Goal: Find specific page/section: Find specific page/section

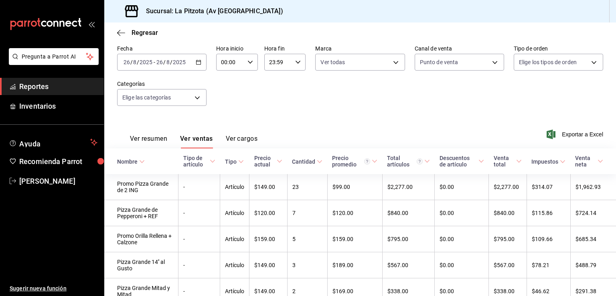
scroll to position [72, 0]
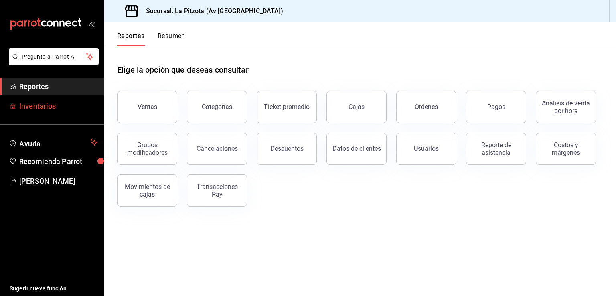
click at [51, 108] on span "Inventarios" at bounding box center [58, 106] width 78 height 11
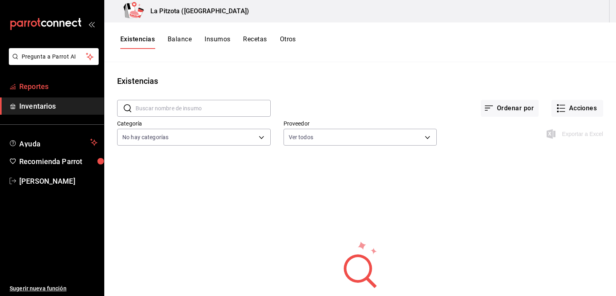
click at [59, 82] on span "Reportes" at bounding box center [58, 86] width 78 height 11
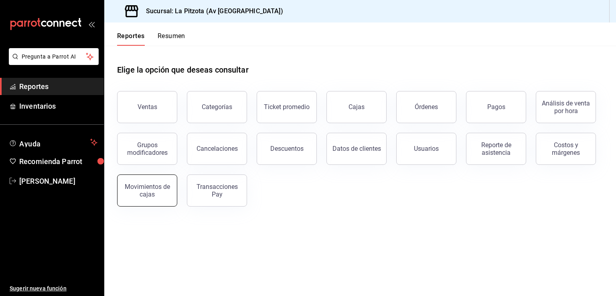
click at [143, 185] on div "Movimientos de cajas" at bounding box center [147, 190] width 50 height 15
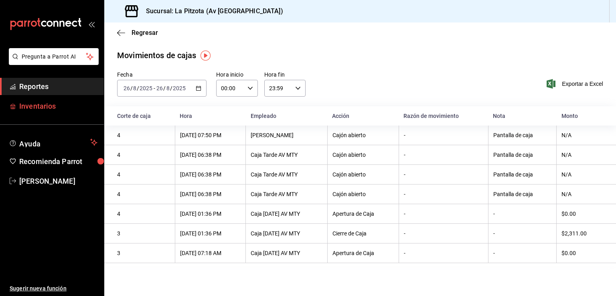
click at [53, 106] on span "Inventarios" at bounding box center [58, 106] width 78 height 11
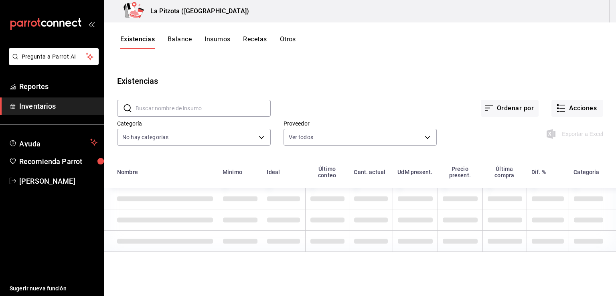
click at [220, 42] on button "Insumos" at bounding box center [218, 42] width 26 height 14
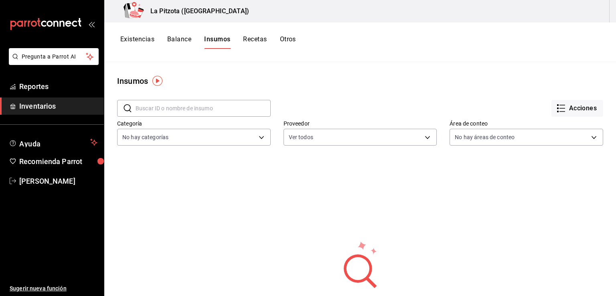
click at [287, 41] on button "Otros" at bounding box center [288, 42] width 16 height 14
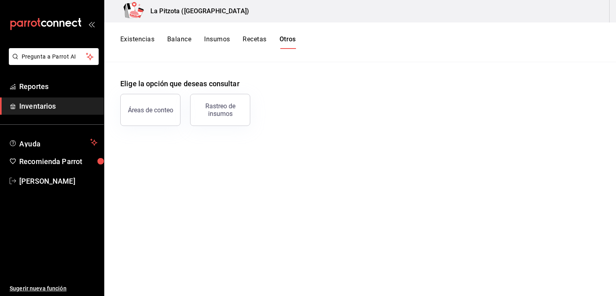
click at [263, 36] on button "Recetas" at bounding box center [255, 42] width 24 height 14
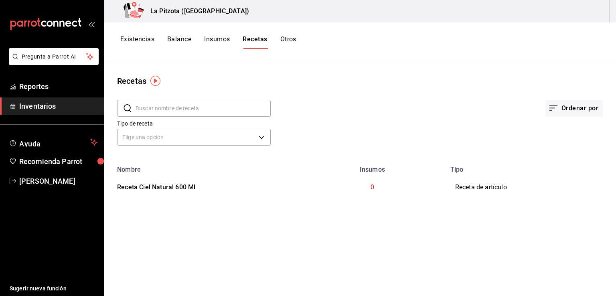
click at [143, 40] on button "Existencias" at bounding box center [137, 42] width 34 height 14
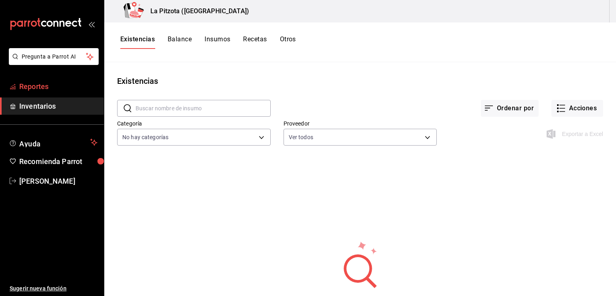
click at [91, 89] on span "Reportes" at bounding box center [58, 86] width 78 height 11
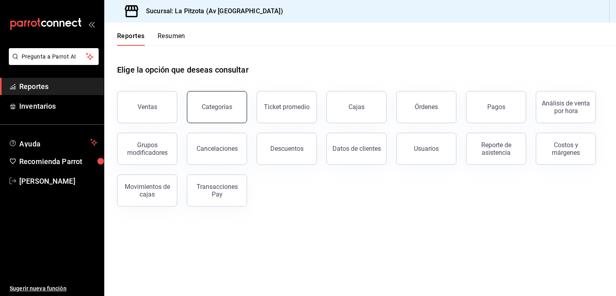
click at [218, 105] on div "Categorías" at bounding box center [217, 107] width 30 height 8
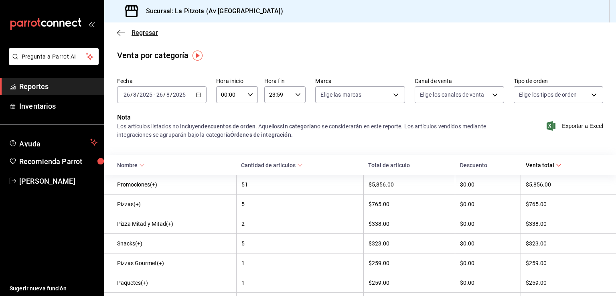
click at [117, 33] on icon "button" at bounding box center [121, 32] width 8 height 7
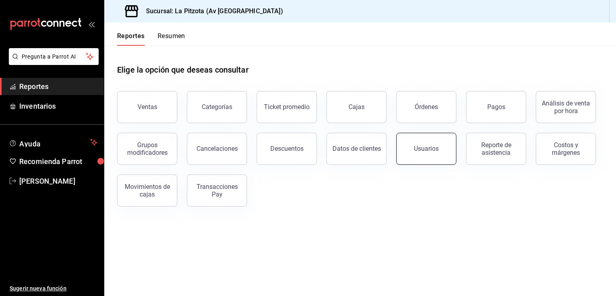
click at [411, 152] on button "Usuarios" at bounding box center [426, 149] width 60 height 32
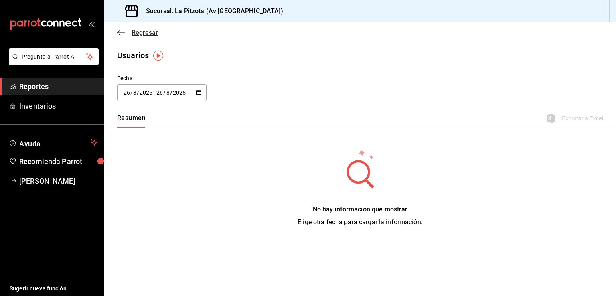
click at [120, 34] on icon "button" at bounding box center [121, 32] width 8 height 7
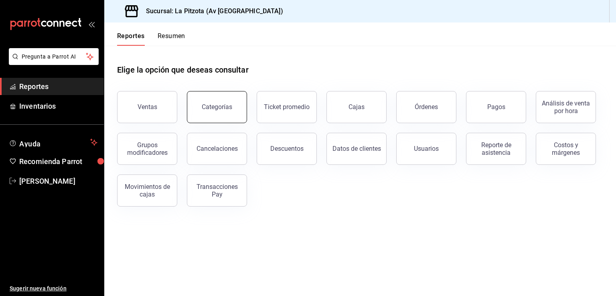
drag, startPoint x: 177, startPoint y: 193, endPoint x: 205, endPoint y: 108, distance: 89.7
click at [205, 108] on div "Ventas Categorías Ticket promedio Cajas Órdenes Pagos Análisis de venta por hor…" at bounding box center [356, 143] width 496 height 125
click at [205, 108] on div "Categorías" at bounding box center [217, 107] width 30 height 8
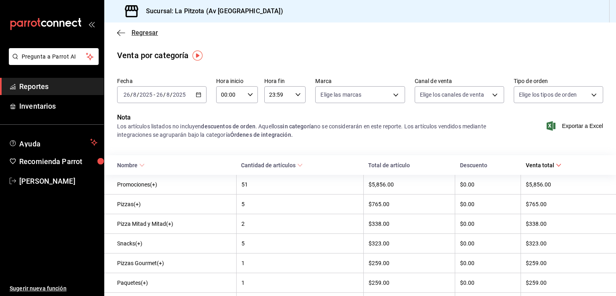
click at [125, 32] on icon "button" at bounding box center [121, 32] width 8 height 7
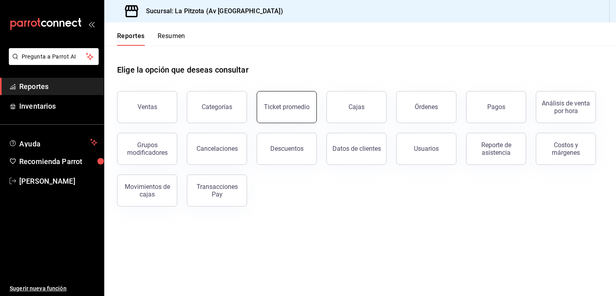
click at [279, 111] on button "Ticket promedio" at bounding box center [287, 107] width 60 height 32
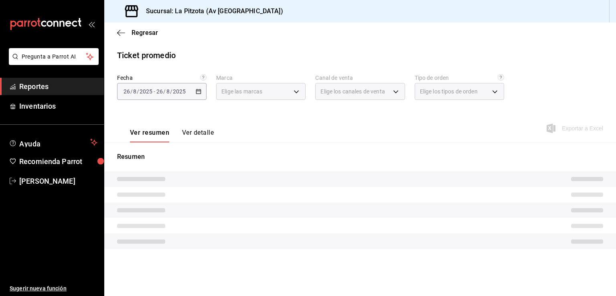
type input "6ee267bc-2237-441f-988a-bd1a472f13d4"
type input "PARROT,UBER_EATS,RAPPI,DIDI_FOOD,ONLINE"
type input "be975c4c-8cbc-4816-8e7f-63dd711495b8,1a67b14f-7c20-432a-9ce2-ff6faebc6322,511e3…"
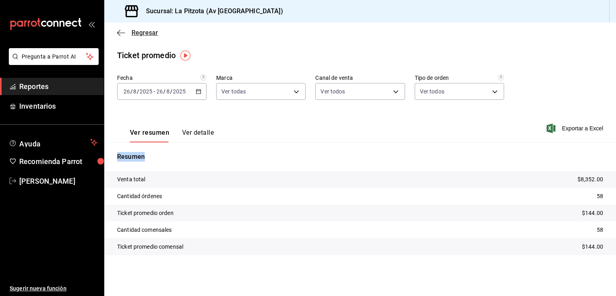
click at [123, 33] on icon "button" at bounding box center [121, 32] width 8 height 7
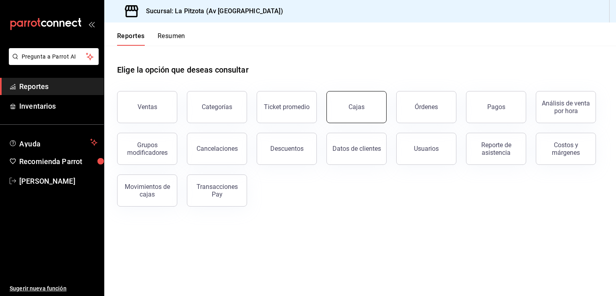
click at [360, 116] on button "Cajas" at bounding box center [357, 107] width 60 height 32
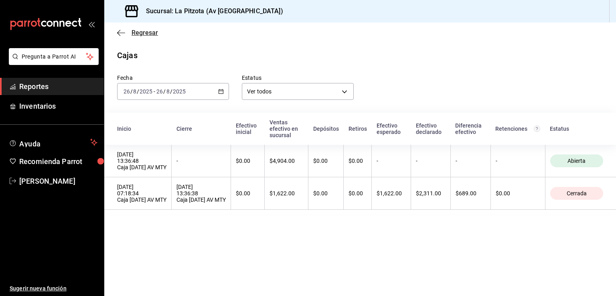
click at [122, 32] on icon "button" at bounding box center [121, 32] width 8 height 7
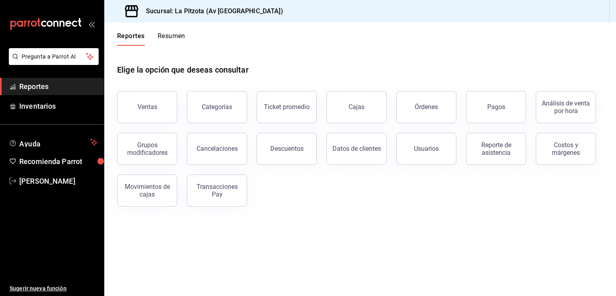
click at [181, 10] on h3 "Sucursal: La Pitzota (Av [GEOGRAPHIC_DATA])" at bounding box center [212, 11] width 144 height 10
click at [90, 23] on icon "open_drawer_menu" at bounding box center [91, 24] width 6 height 6
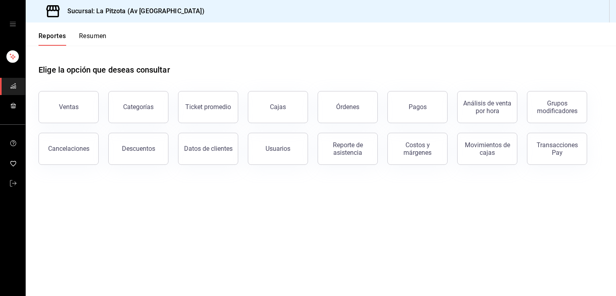
click at [20, 21] on div "mailbox folders" at bounding box center [12, 24] width 25 height 48
click at [13, 22] on icon "open drawer" at bounding box center [13, 24] width 6 height 6
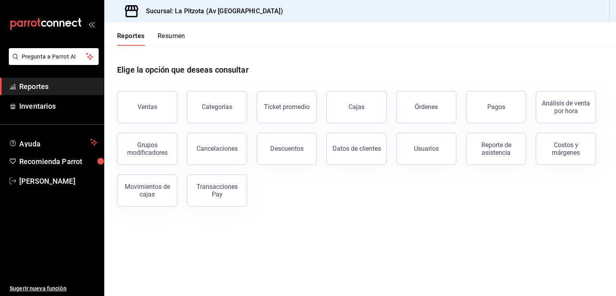
click at [175, 31] on div "Reportes Resumen" at bounding box center [144, 33] width 81 height 23
click at [174, 35] on button "Resumen" at bounding box center [172, 39] width 28 height 14
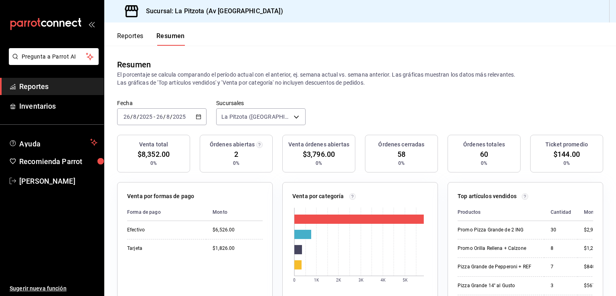
click at [93, 28] on div "mailbox folders" at bounding box center [52, 24] width 104 height 48
click at [89, 22] on icon "open_drawer_menu" at bounding box center [91, 24] width 6 height 6
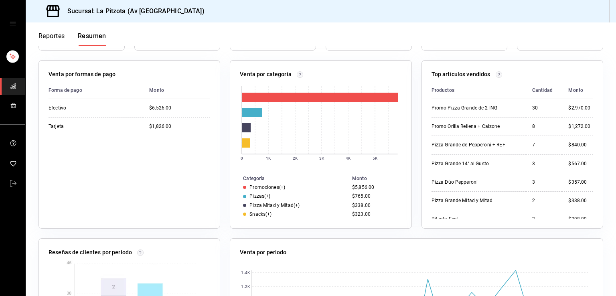
scroll to position [121, 0]
click at [606, 199] on div "Venta total $8,352.00 0% Órdenes abiertas 2 0% Venta órdenes abiertas $3,796.00…" at bounding box center [321, 217] width 590 height 407
click at [9, 26] on div "mailbox folders" at bounding box center [12, 24] width 25 height 48
click at [11, 23] on icon "open drawer" at bounding box center [13, 24] width 6 height 6
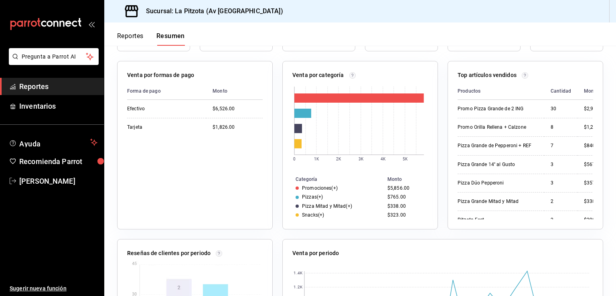
click at [124, 39] on button "Reportes" at bounding box center [130, 39] width 26 height 14
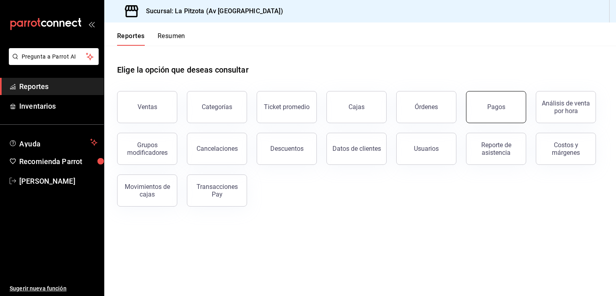
click at [496, 116] on button "Pagos" at bounding box center [496, 107] width 60 height 32
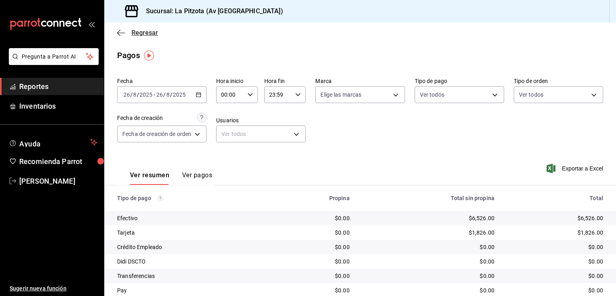
click at [119, 30] on icon "button" at bounding box center [121, 32] width 8 height 7
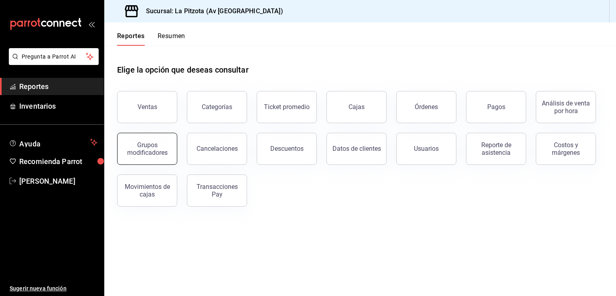
click at [147, 164] on div "Grupos modificadores" at bounding box center [143, 144] width 70 height 42
click at [148, 151] on div "Grupos modificadores" at bounding box center [147, 148] width 50 height 15
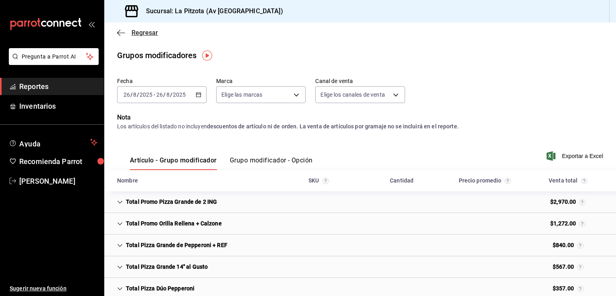
click at [118, 32] on icon "button" at bounding box center [121, 32] width 8 height 7
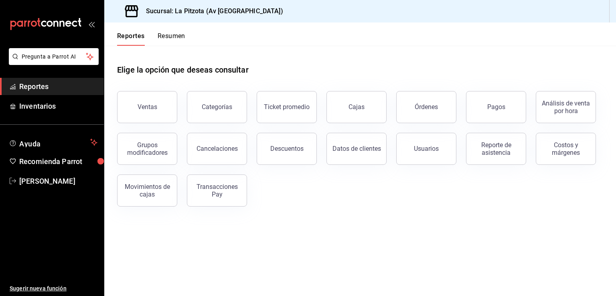
click at [36, 87] on span "Reportes" at bounding box center [58, 86] width 78 height 11
click at [47, 86] on span "Reportes" at bounding box center [58, 86] width 78 height 11
click at [40, 91] on span "Reportes" at bounding box center [58, 86] width 78 height 11
click at [40, 105] on span "Inventarios" at bounding box center [58, 106] width 78 height 11
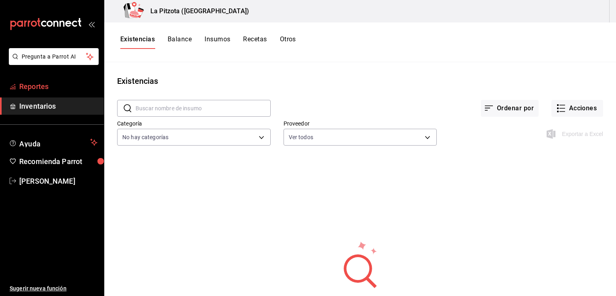
click at [45, 86] on span "Reportes" at bounding box center [58, 86] width 78 height 11
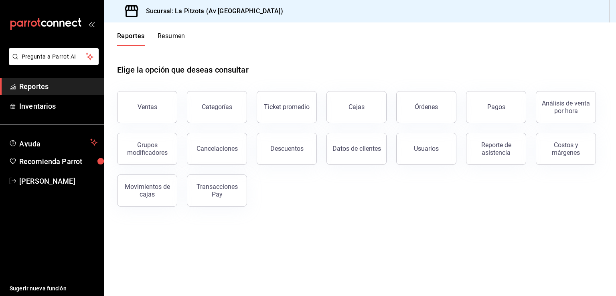
click at [170, 38] on button "Resumen" at bounding box center [172, 39] width 28 height 14
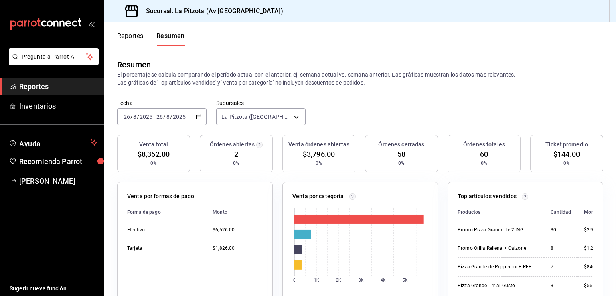
click at [130, 36] on button "Reportes" at bounding box center [130, 39] width 26 height 14
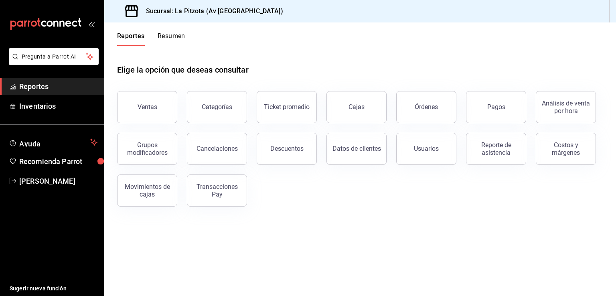
click at [68, 87] on span "Reportes" at bounding box center [58, 86] width 78 height 11
click at [35, 84] on span "Reportes" at bounding box center [58, 86] width 78 height 11
click at [41, 110] on span "Inventarios" at bounding box center [58, 106] width 78 height 11
